Goal: Navigation & Orientation: Find specific page/section

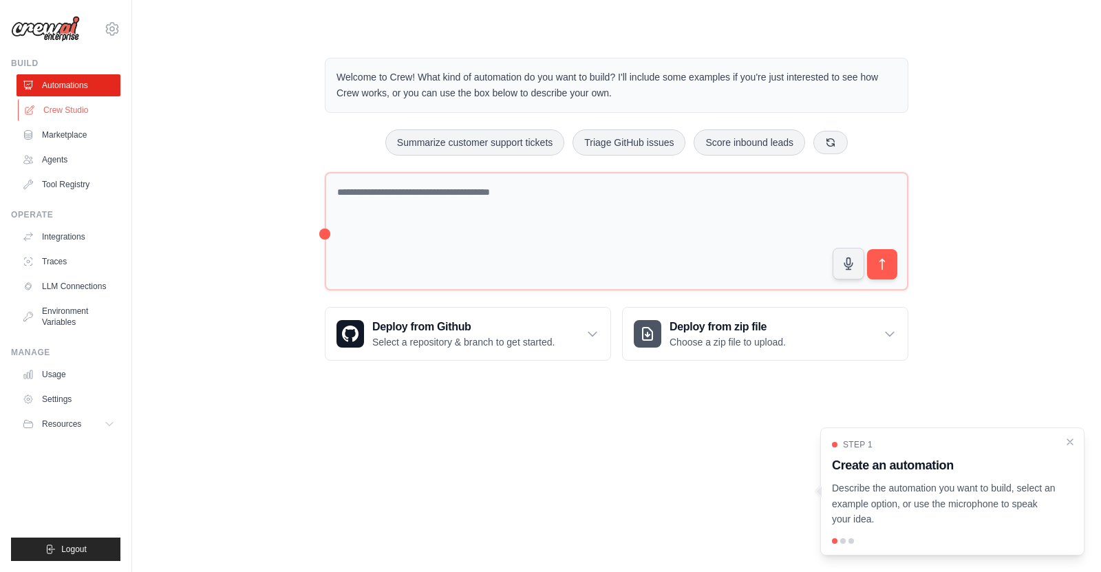
click at [63, 105] on link "Crew Studio" at bounding box center [70, 110] width 104 height 22
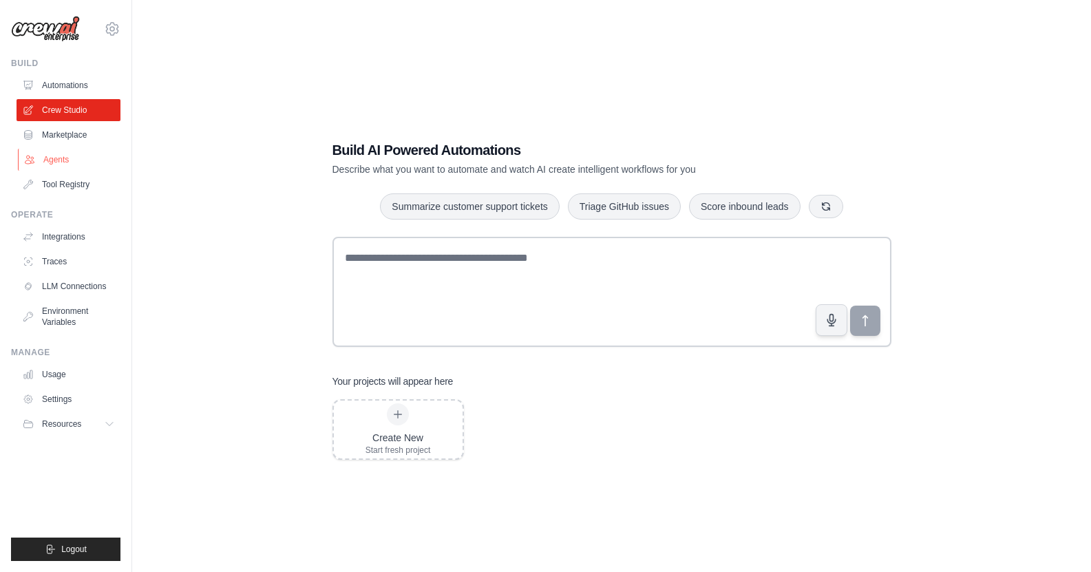
click at [61, 162] on link "Agents" at bounding box center [70, 160] width 104 height 22
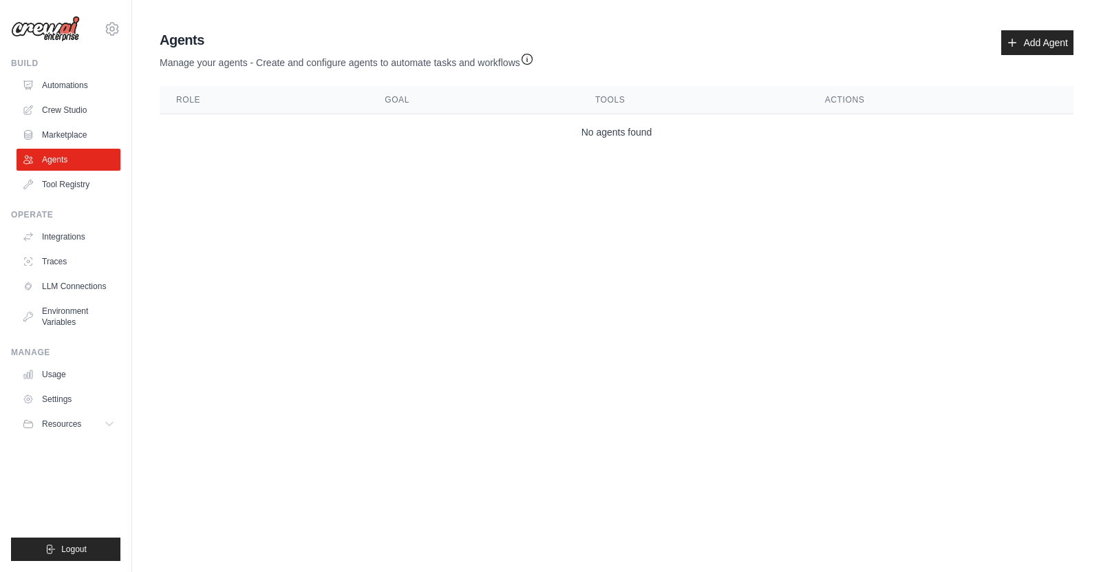
drag, startPoint x: 1017, startPoint y: 1, endPoint x: 31, endPoint y: 26, distance: 986.6
click at [31, 26] on img at bounding box center [45, 29] width 69 height 26
click at [56, 36] on img at bounding box center [45, 29] width 69 height 26
click at [59, 78] on link "Automations" at bounding box center [70, 85] width 104 height 22
